Goal: Answer question/provide support: Share knowledge or assist other users

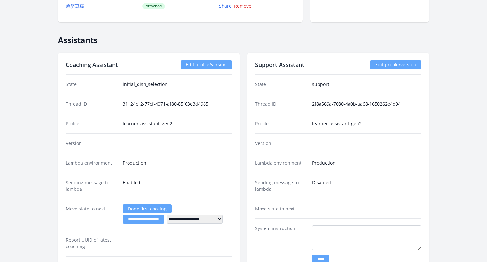
scroll to position [963, 0]
drag, startPoint x: 253, startPoint y: 124, endPoint x: 369, endPoint y: 123, distance: 115.5
click at [369, 123] on div "Support Assistant Edit profile/version State support Thread ID 2f8a569a-7080-4a…" at bounding box center [338, 218] width 182 height 333
copy div "Profile learner_assistant_gen2"
drag, startPoint x: 256, startPoint y: 143, endPoint x: 284, endPoint y: 143, distance: 28.0
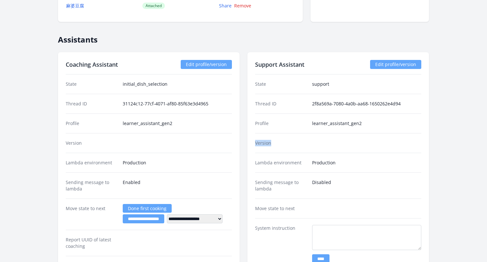
click at [284, 143] on dt "Version" at bounding box center [281, 143] width 52 height 6
copy dt "Version"
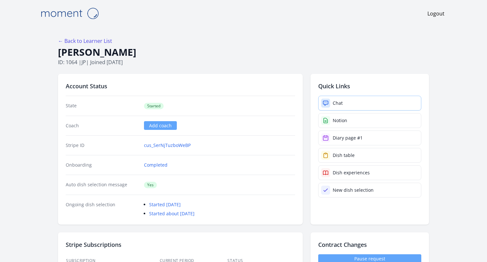
click at [363, 101] on link "Chat" at bounding box center [369, 103] width 103 height 15
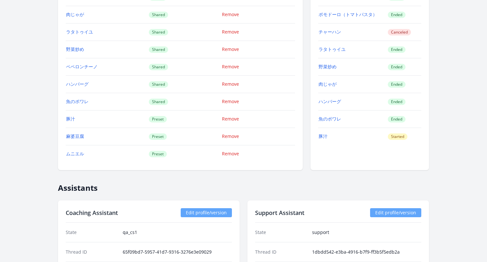
scroll to position [1026, 0]
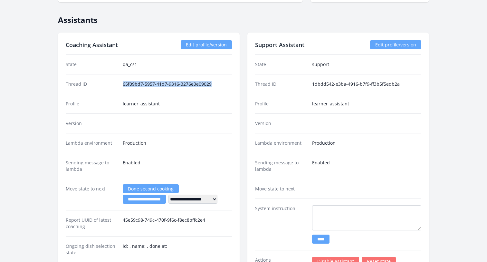
drag, startPoint x: 123, startPoint y: 83, endPoint x: 217, endPoint y: 83, distance: 93.7
click at [217, 83] on dd "65f09bd7-5957-41d7-9316-3276e3e09029" at bounding box center [177, 84] width 109 height 6
copy dd "65f09bd7-5957-41d7-9316-3276e3e09029"
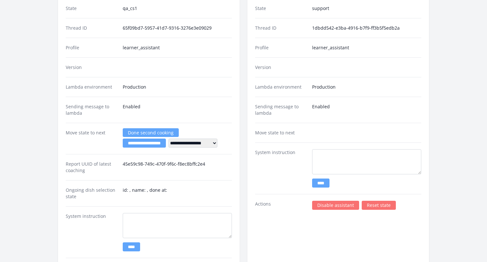
scroll to position [1081, 0]
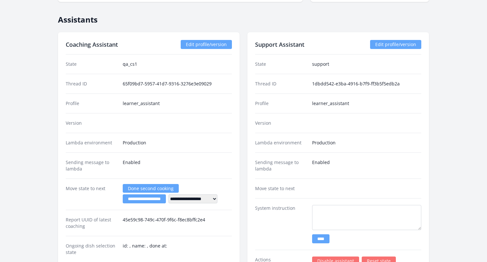
scroll to position [1027, 0]
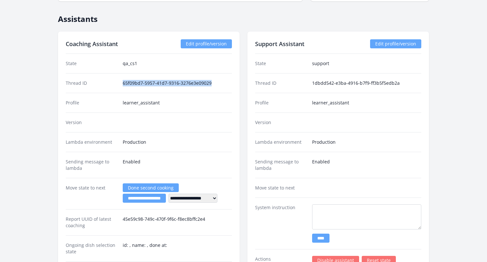
drag, startPoint x: 121, startPoint y: 80, endPoint x: 219, endPoint y: 84, distance: 98.5
click at [219, 84] on div "Thread ID 65f09bd7-5957-41d7-9316-3276e3e09029" at bounding box center [149, 83] width 166 height 20
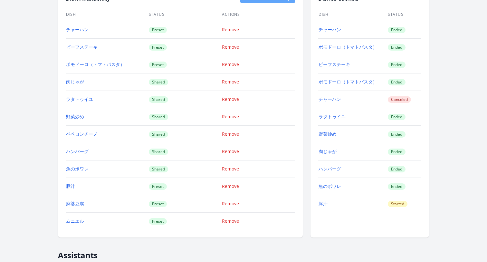
scroll to position [792, 0]
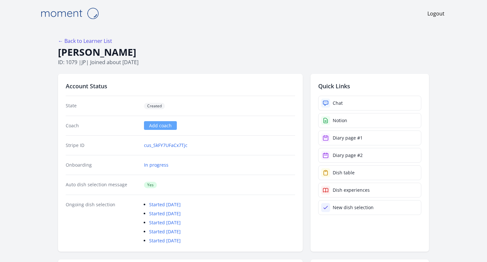
scroll to position [1126, 0]
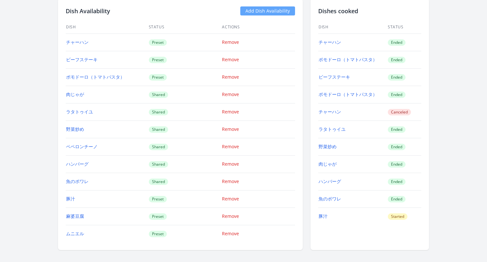
scroll to position [772, 0]
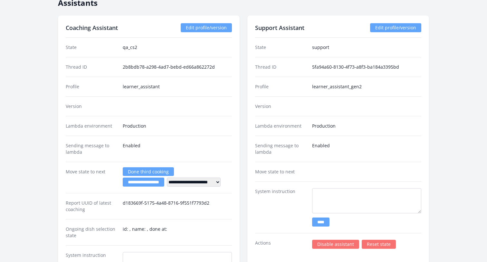
scroll to position [1063, 0]
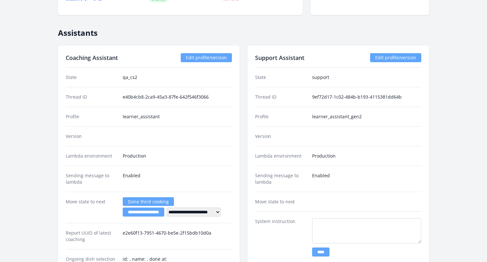
scroll to position [1147, 0]
